Goal: Transaction & Acquisition: Download file/media

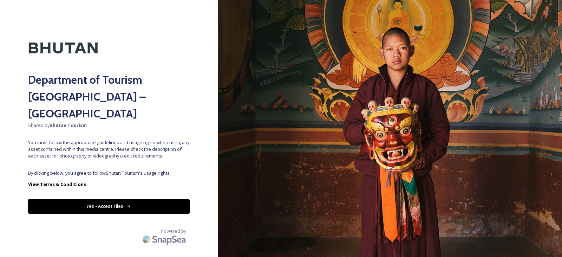
click at [113, 199] on button "Yes - Access Files" at bounding box center [109, 206] width 162 height 14
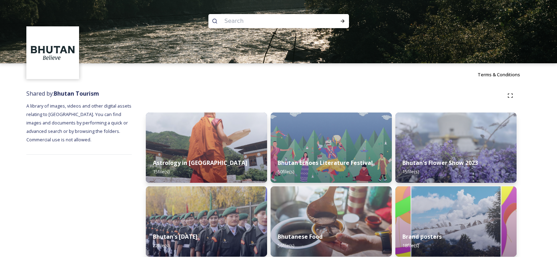
click at [253, 21] on input at bounding box center [269, 20] width 96 height 15
type input "camp"
click at [340, 21] on icon at bounding box center [343, 21] width 6 height 6
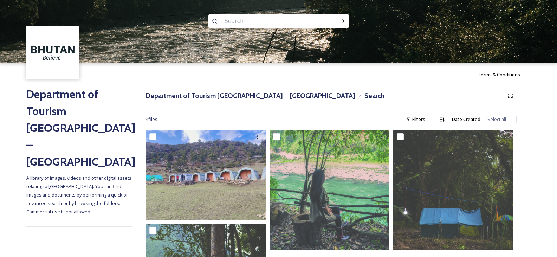
click at [244, 21] on input at bounding box center [269, 20] width 96 height 15
type input "camping"
click at [342, 23] on icon at bounding box center [343, 21] width 6 height 6
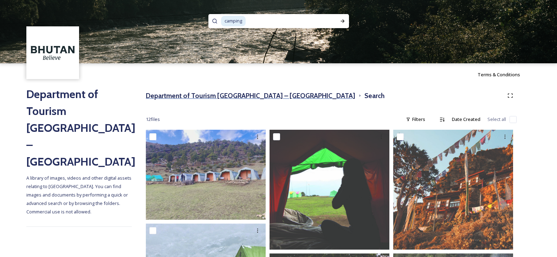
click at [212, 95] on h3 "Department of Tourism [GEOGRAPHIC_DATA] – [GEOGRAPHIC_DATA]" at bounding box center [250, 96] width 209 height 10
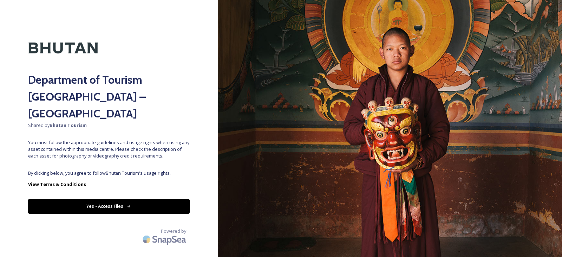
click at [127, 199] on button "Yes - Access Files" at bounding box center [109, 206] width 162 height 14
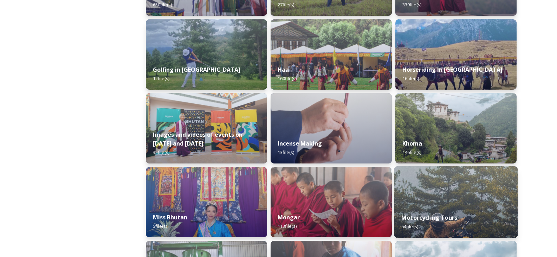
scroll to position [344, 0]
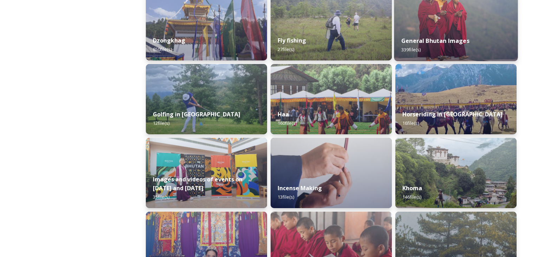
click at [452, 38] on strong "General Bhutan Images" at bounding box center [435, 41] width 68 height 8
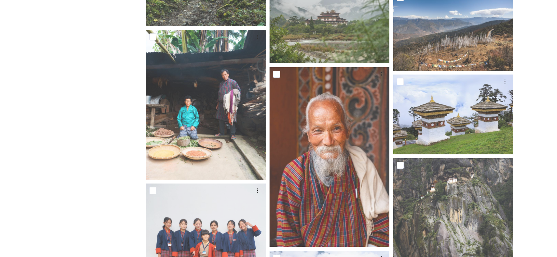
scroll to position [7694, 0]
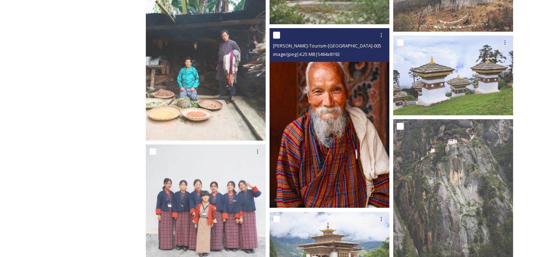
click at [348, 143] on img at bounding box center [329, 118] width 120 height 180
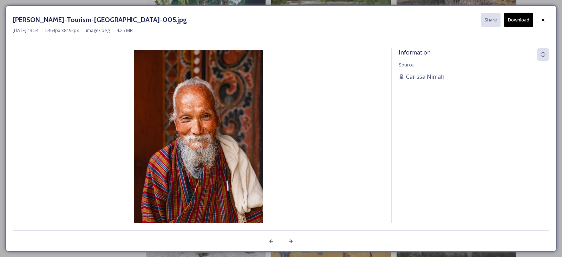
click at [515, 21] on button "Download" at bounding box center [518, 20] width 29 height 14
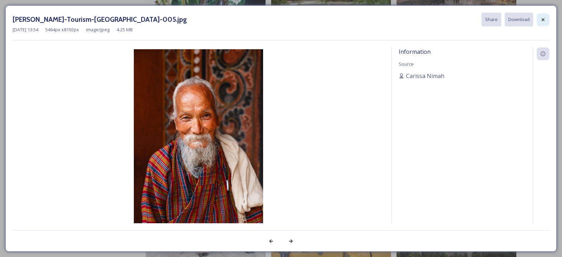
click at [540, 22] on div at bounding box center [543, 19] width 13 height 13
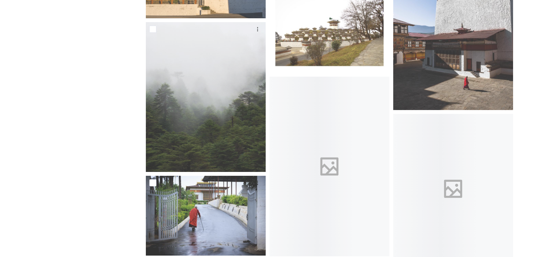
scroll to position [9837, 0]
